Goal: Information Seeking & Learning: Learn about a topic

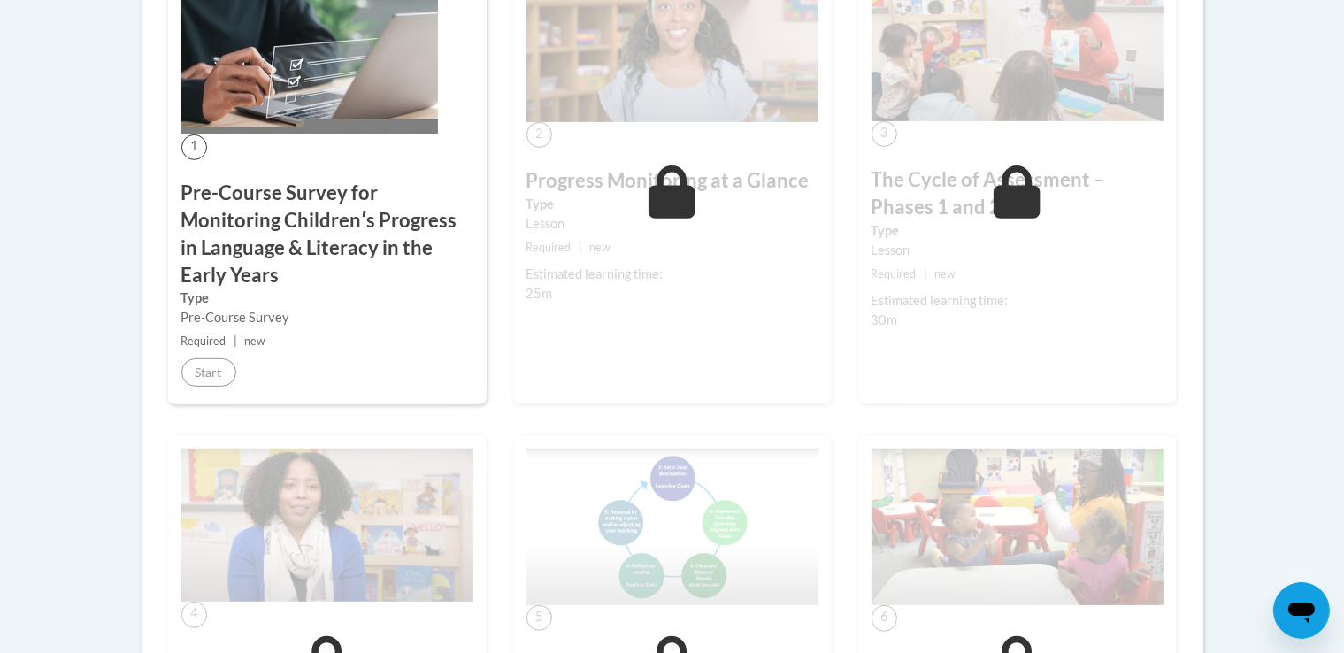
scroll to position [637, 0]
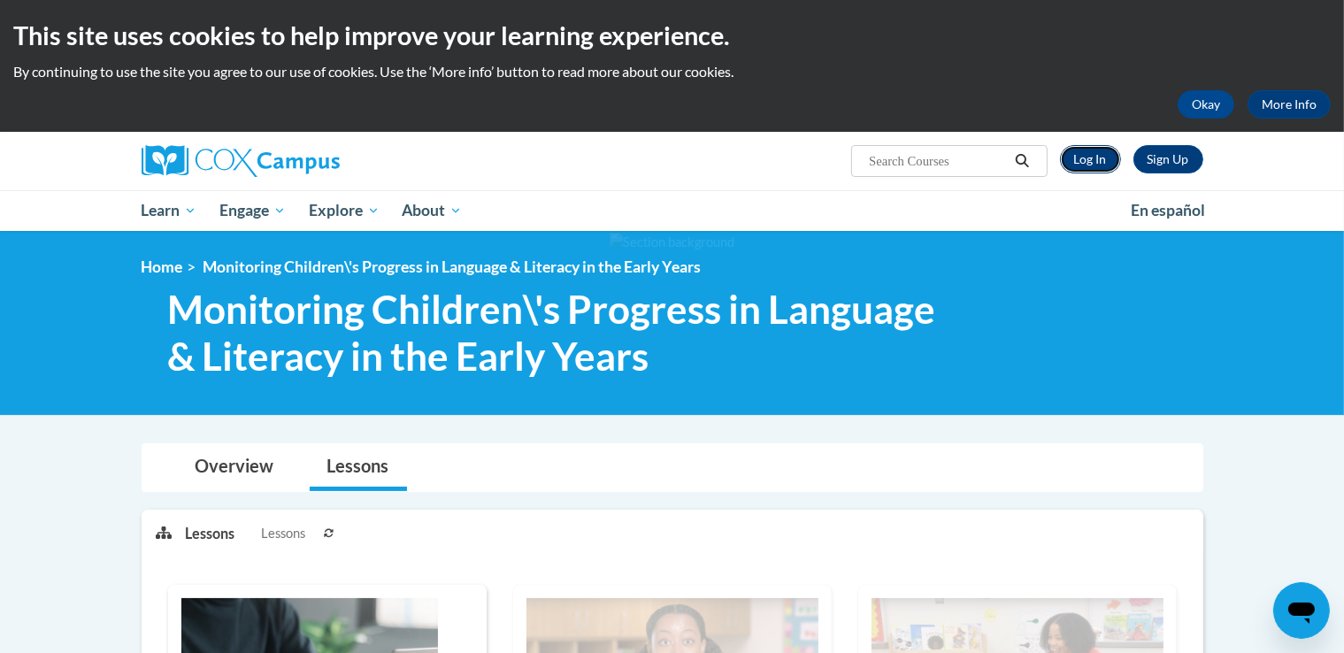
click at [1088, 158] on link "Log In" at bounding box center [1090, 159] width 61 height 28
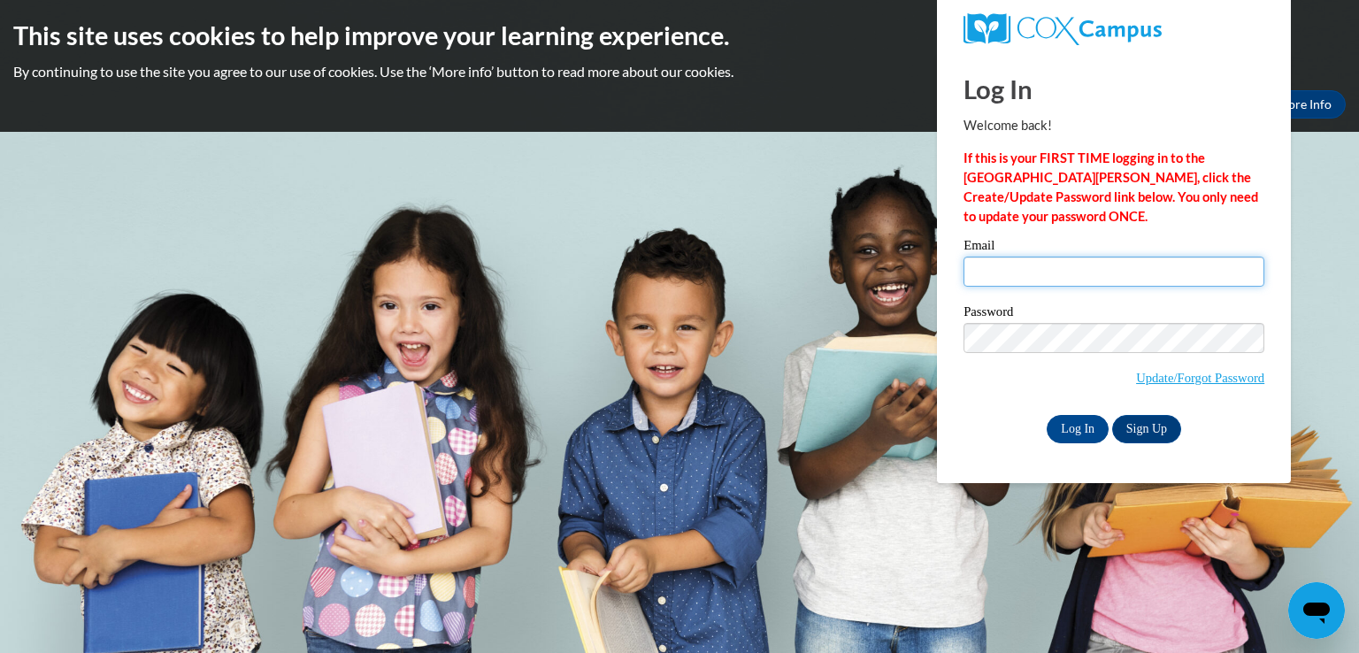
click at [968, 263] on input "Email" at bounding box center [1114, 272] width 301 height 30
type input "kalinnau@knohoco.org"
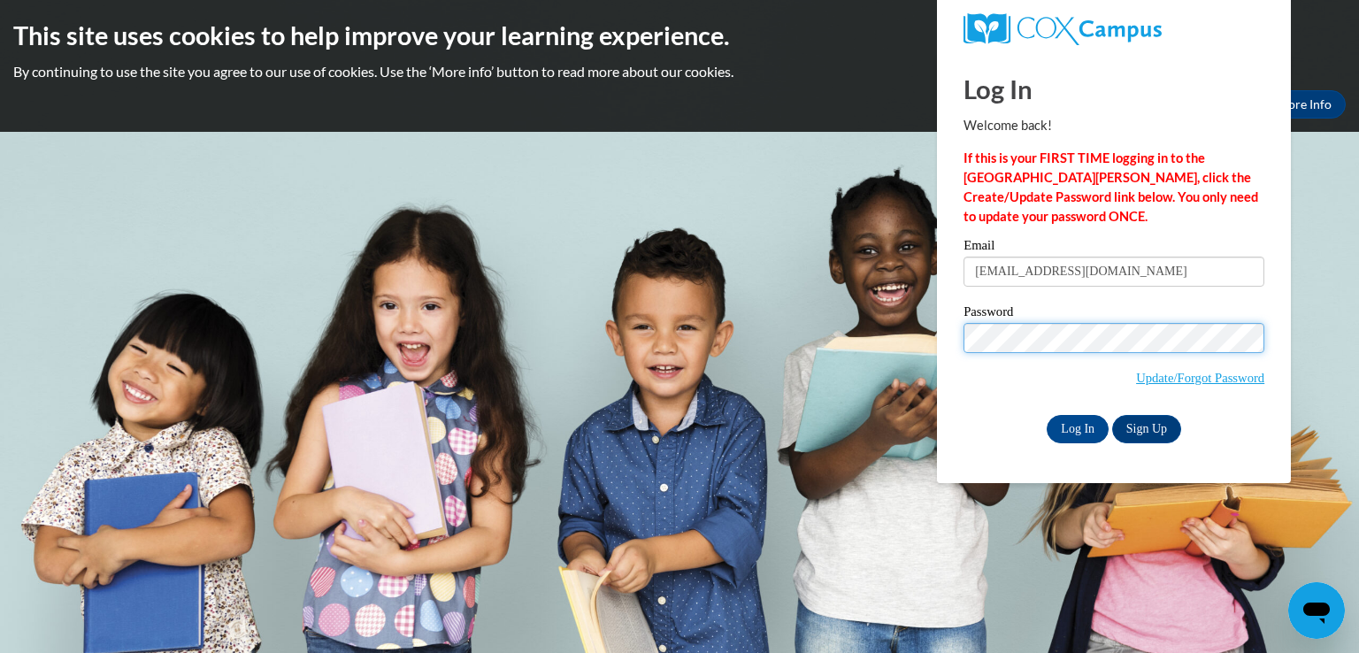
click at [1047, 415] on input "Log In" at bounding box center [1078, 429] width 62 height 28
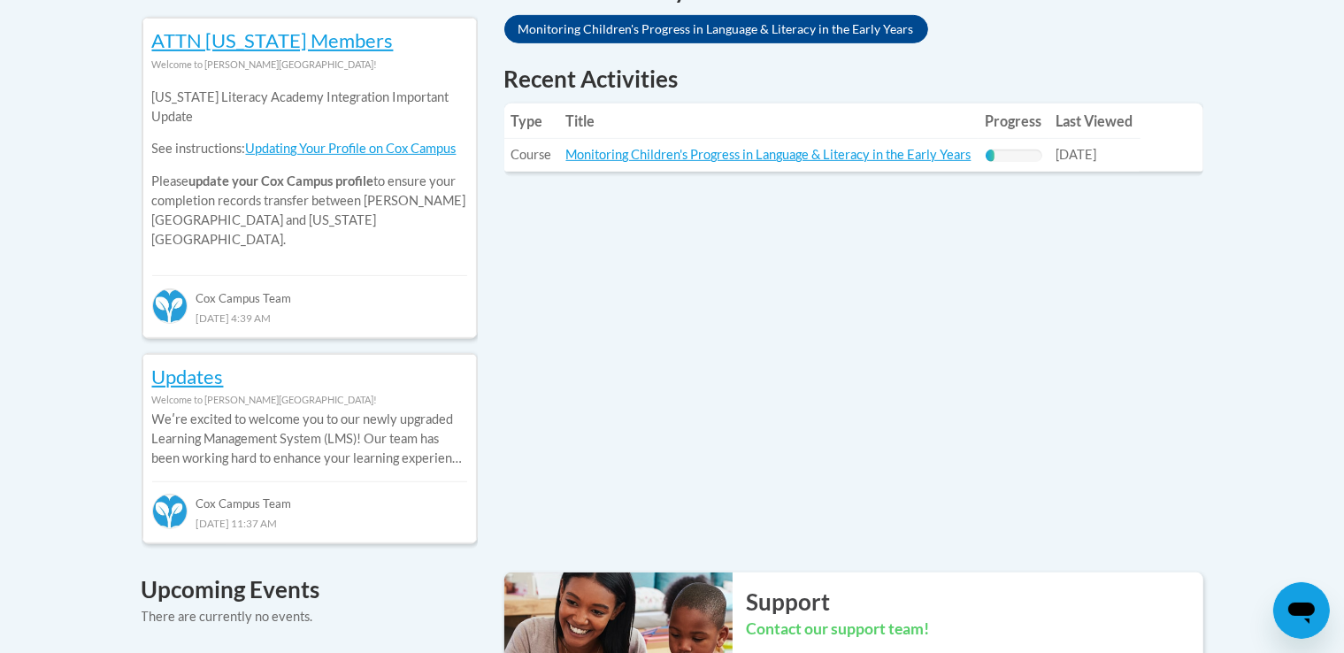
scroll to position [809, 0]
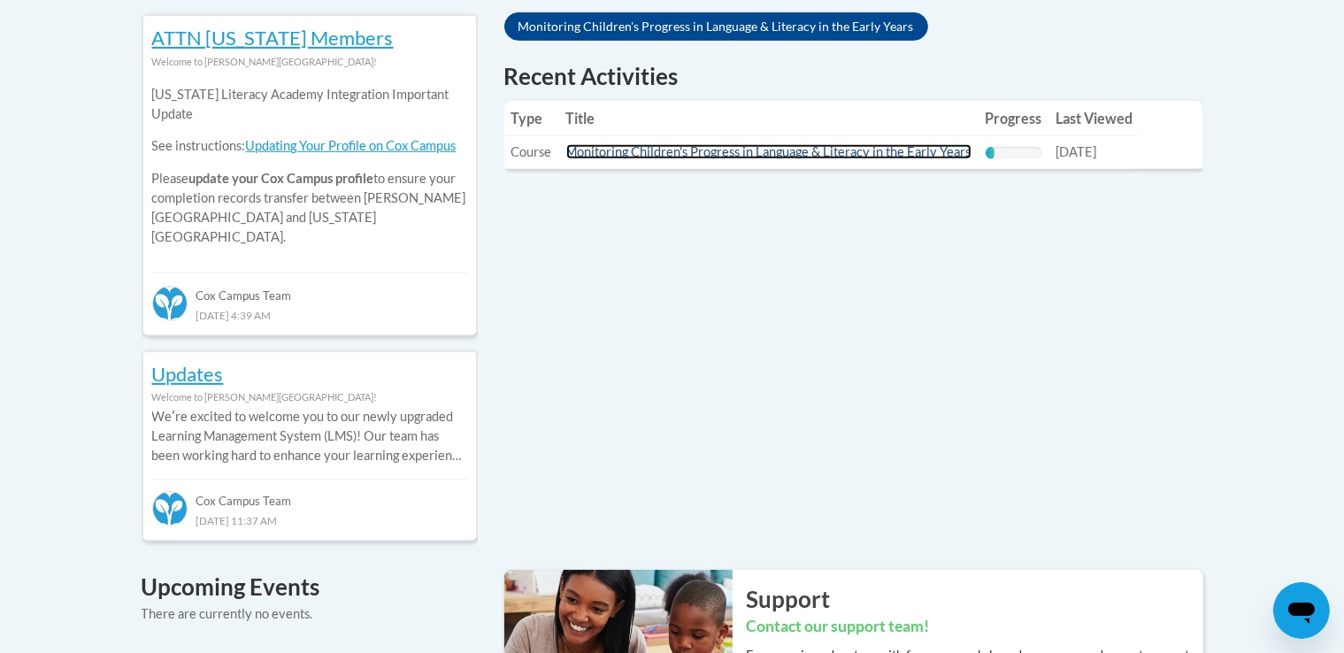
click at [752, 151] on link "Monitoring Children's Progress in Language & Literacy in the Early Years" at bounding box center [768, 151] width 405 height 15
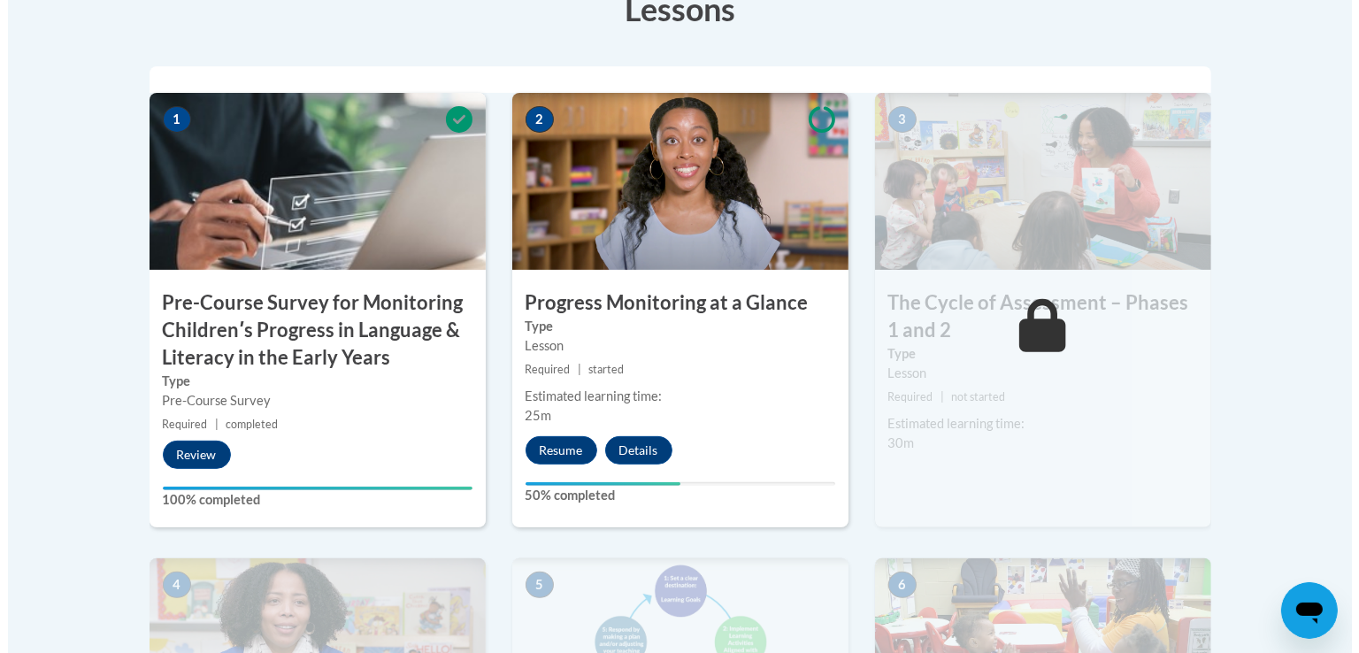
scroll to position [590, 0]
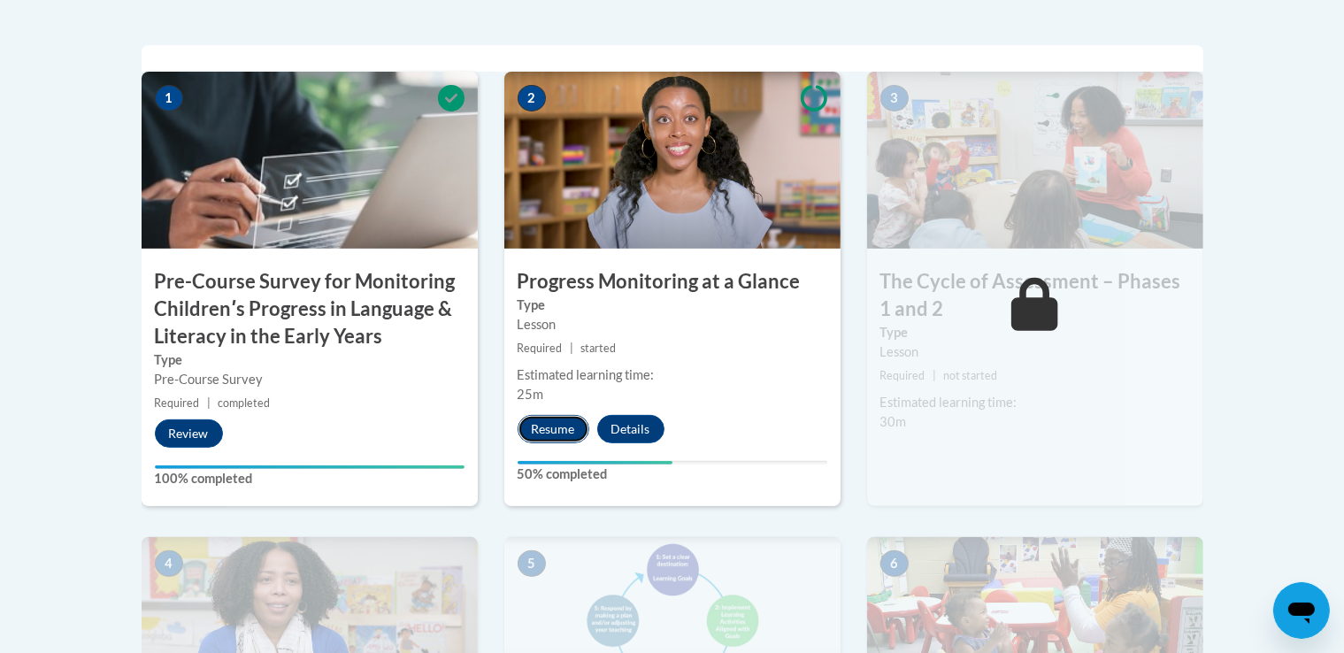
click at [564, 424] on button "Resume" at bounding box center [554, 429] width 72 height 28
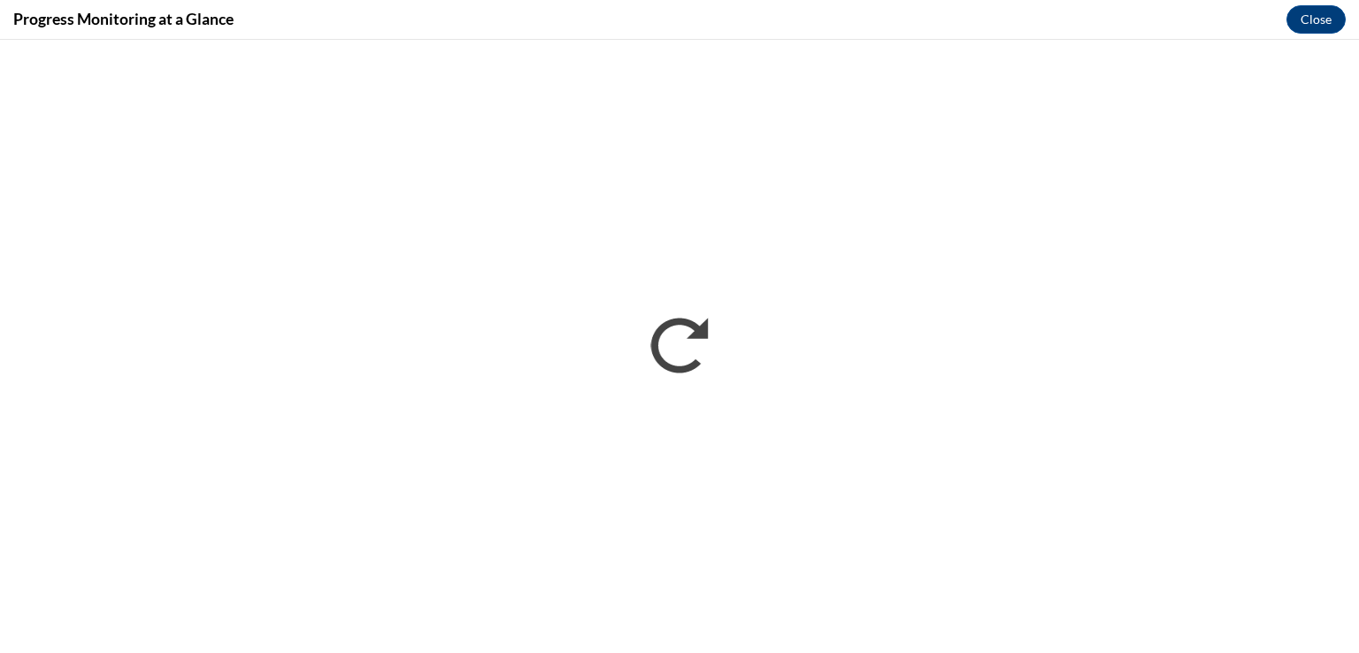
scroll to position [0, 0]
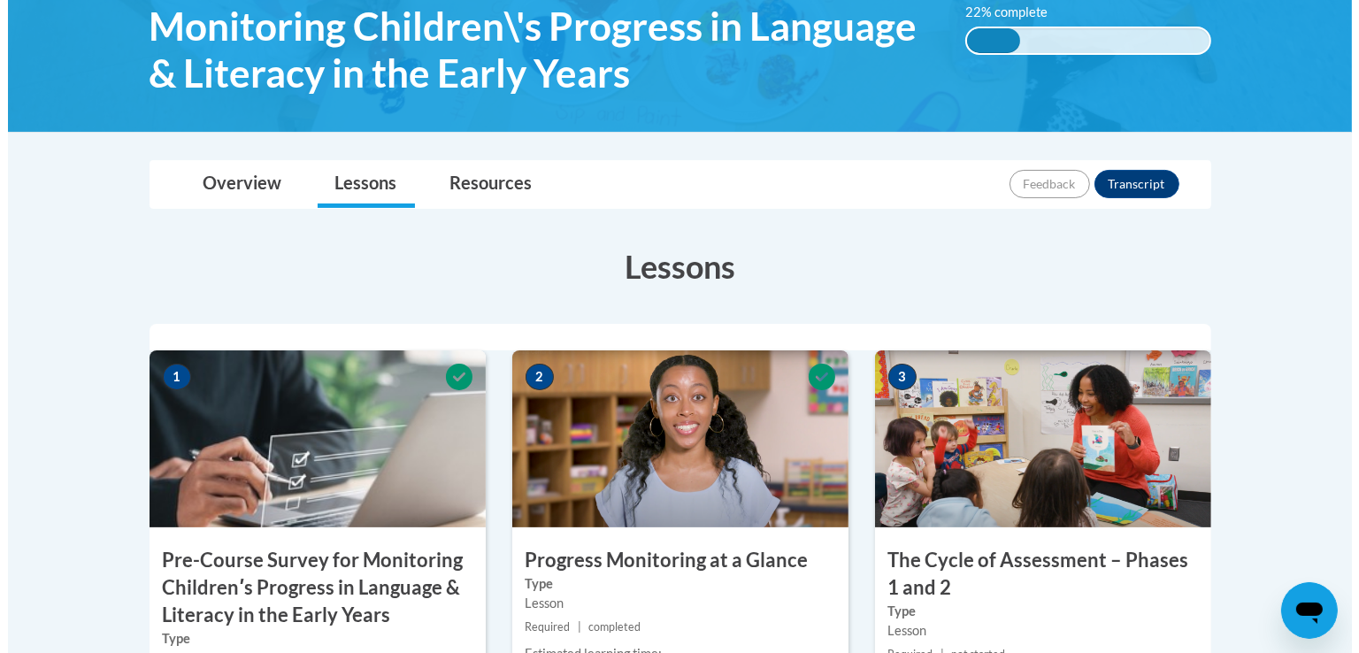
scroll to position [483, 0]
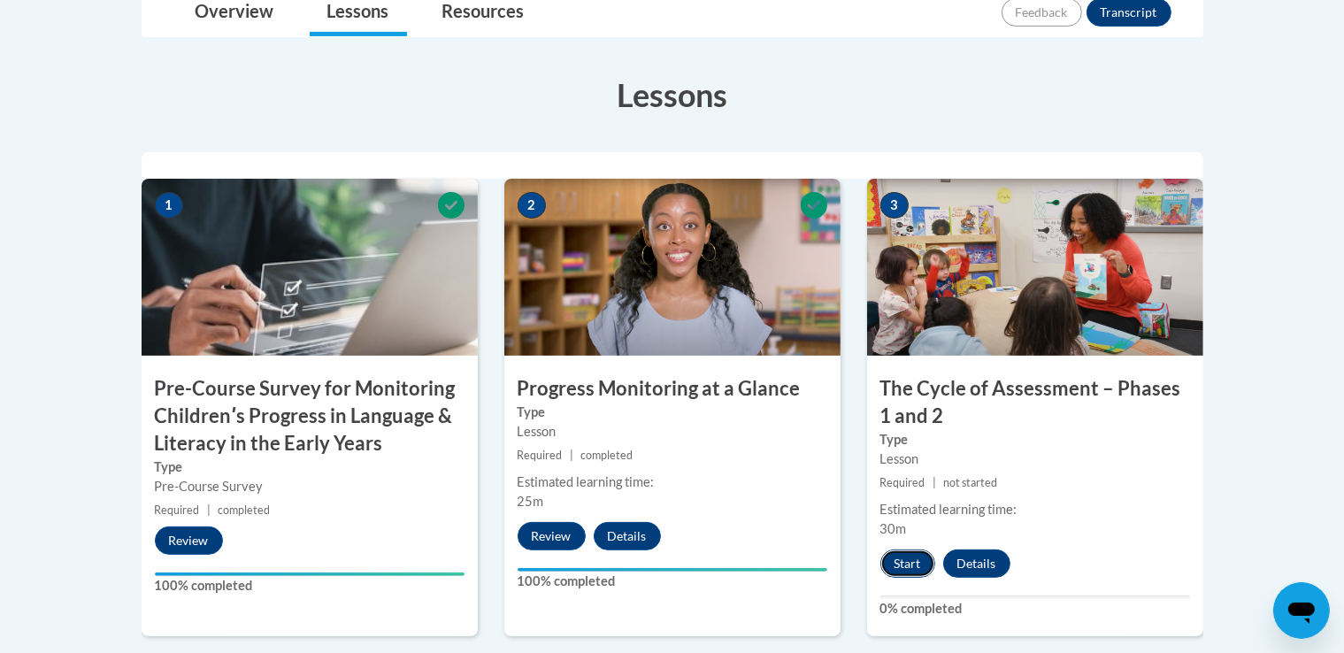
click at [906, 565] on button "Start" at bounding box center [908, 564] width 55 height 28
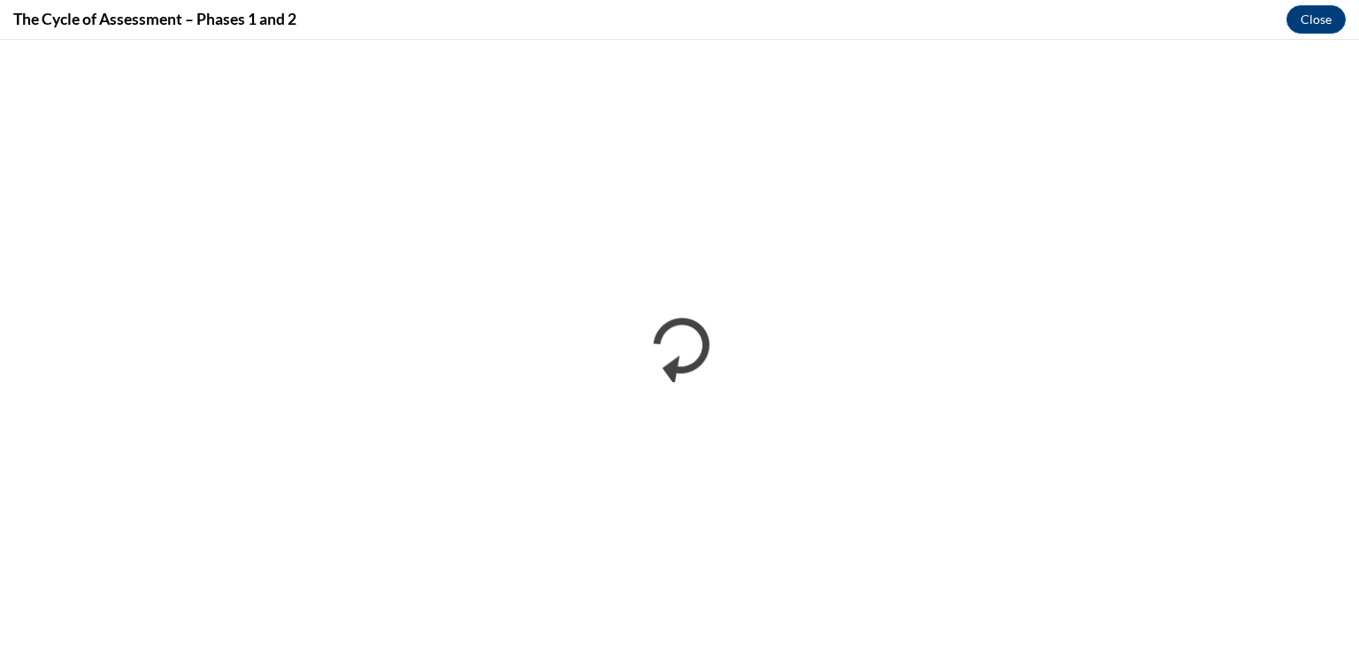
scroll to position [0, 0]
